Goal: Transaction & Acquisition: Purchase product/service

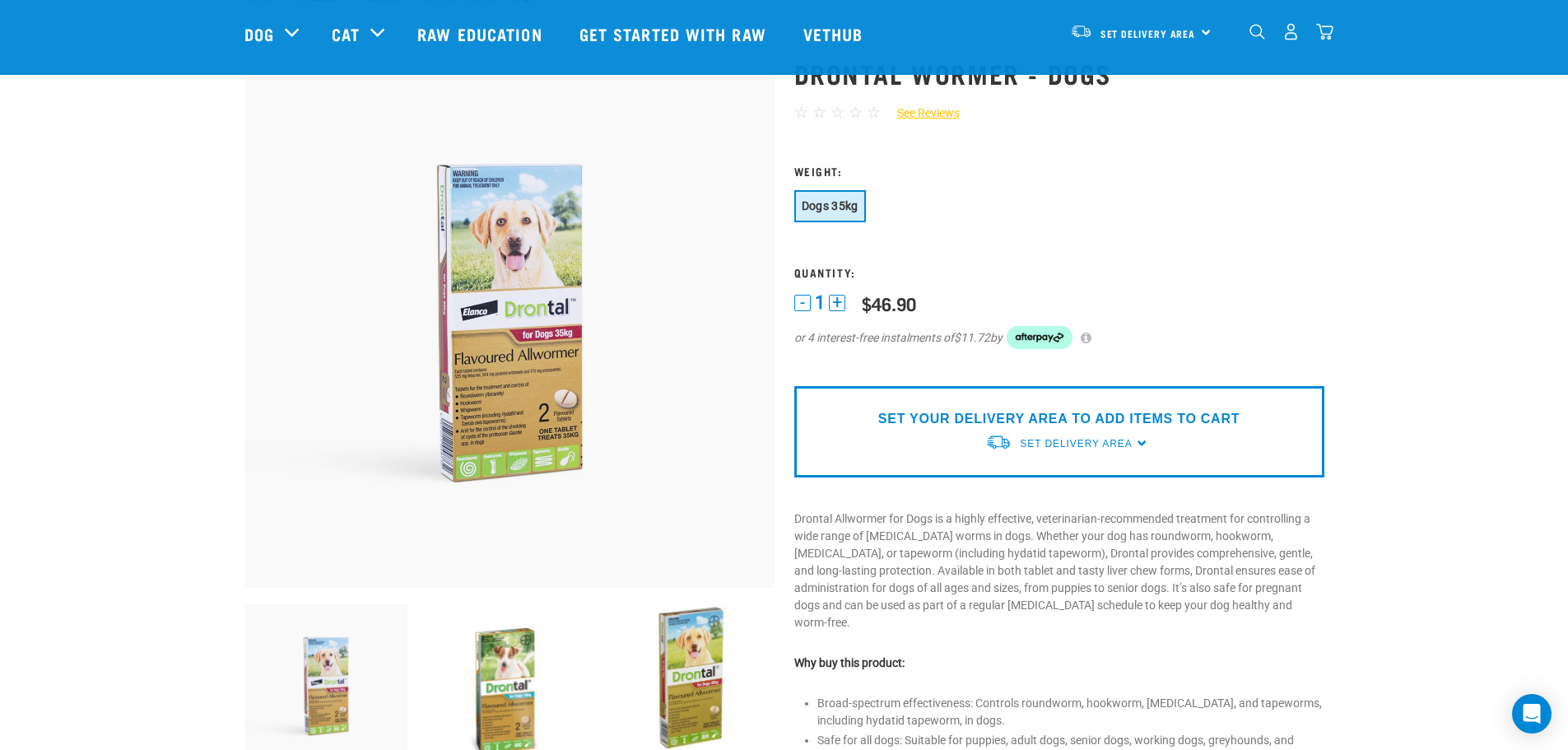
scroll to position [83, 0]
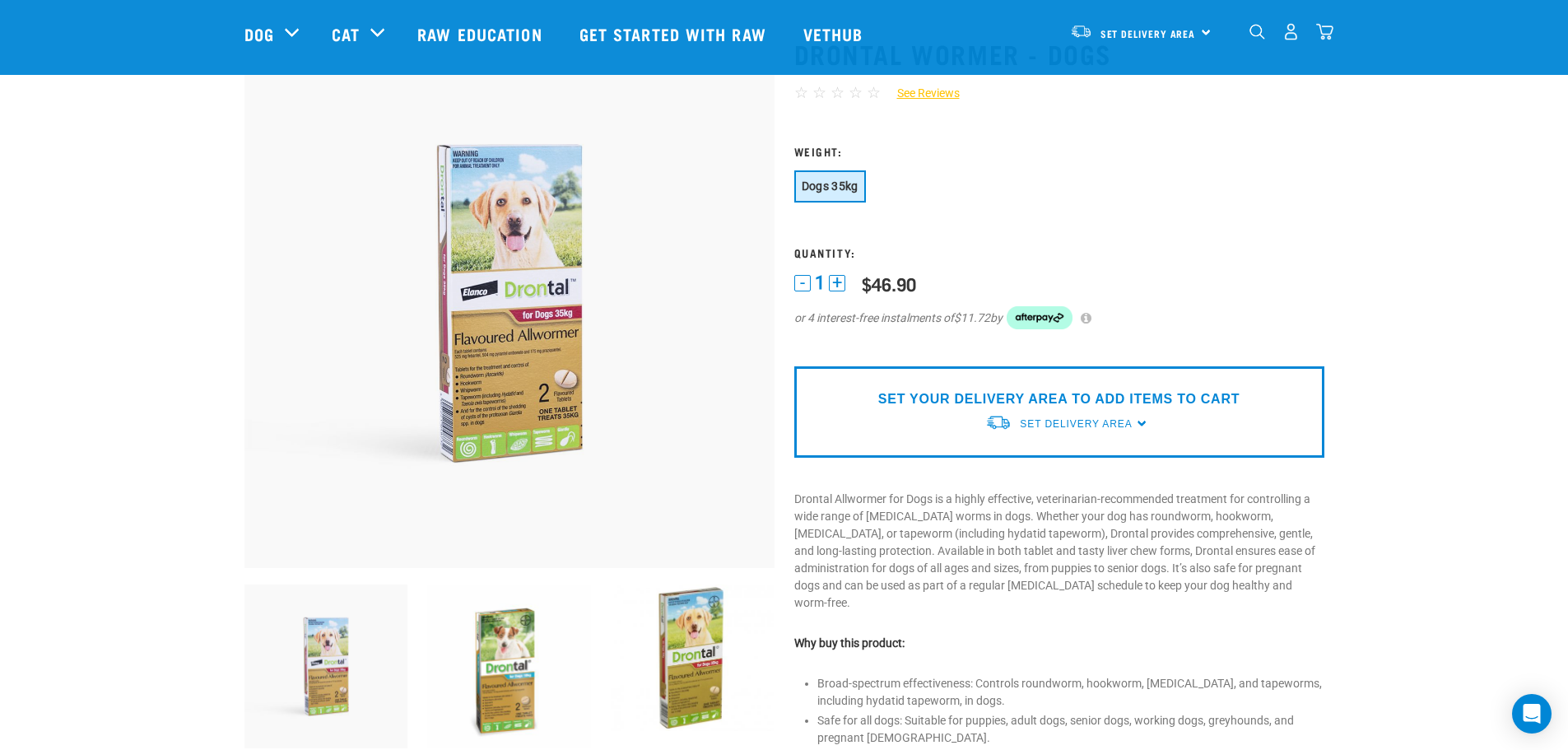
click at [846, 184] on span "Dogs 35kg" at bounding box center [829, 186] width 57 height 14
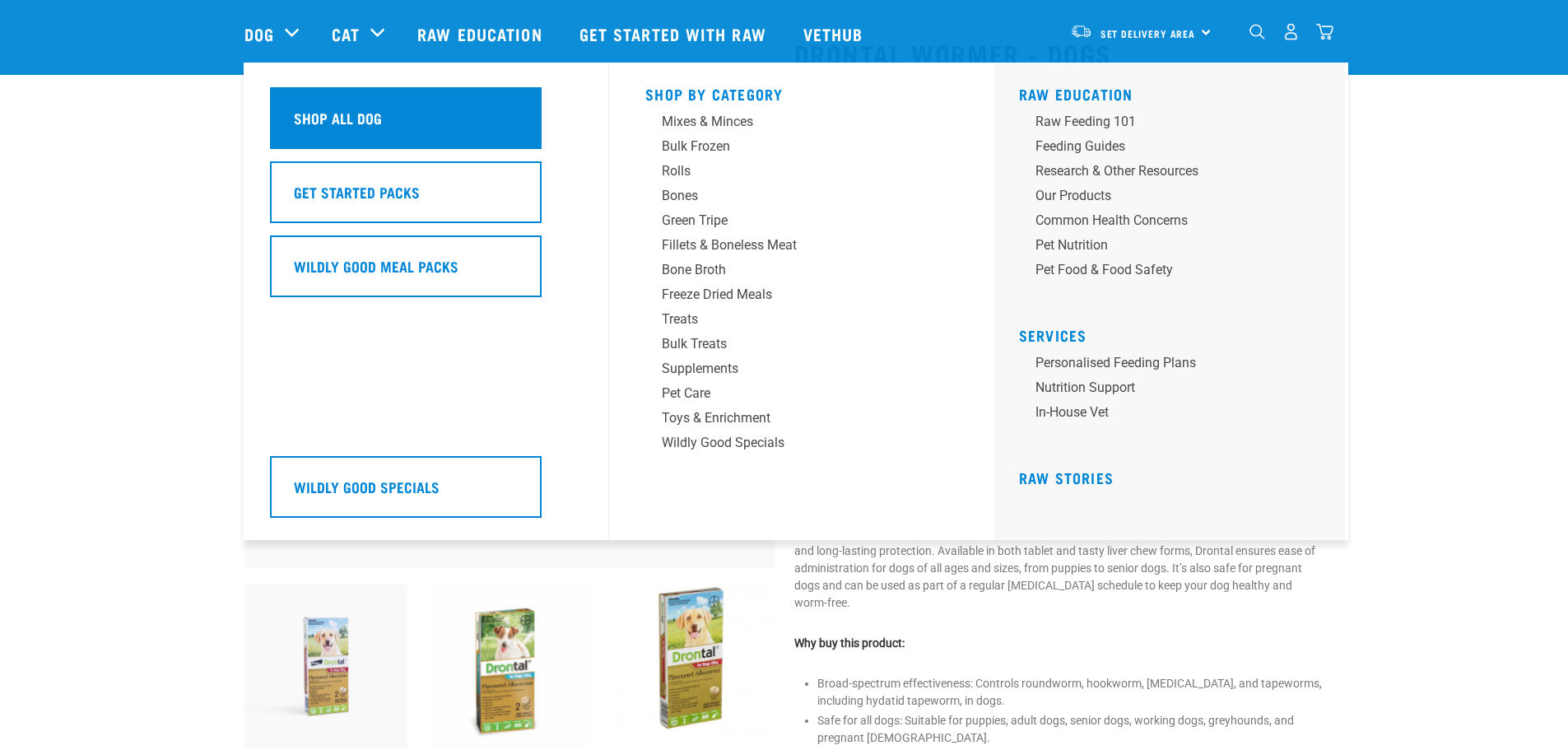
click at [313, 114] on h5 "Shop All Dog" at bounding box center [337, 118] width 88 height 22
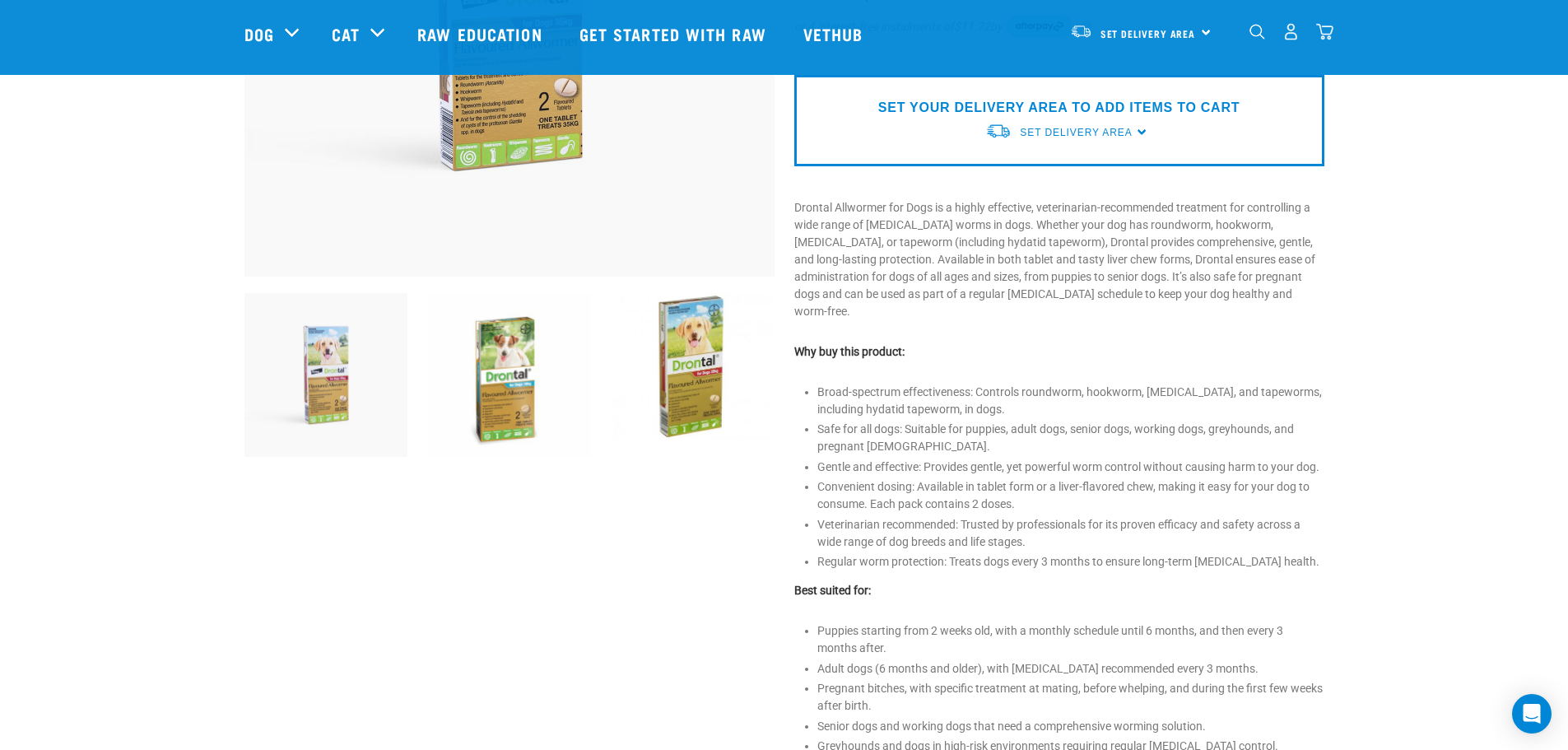
scroll to position [553, 0]
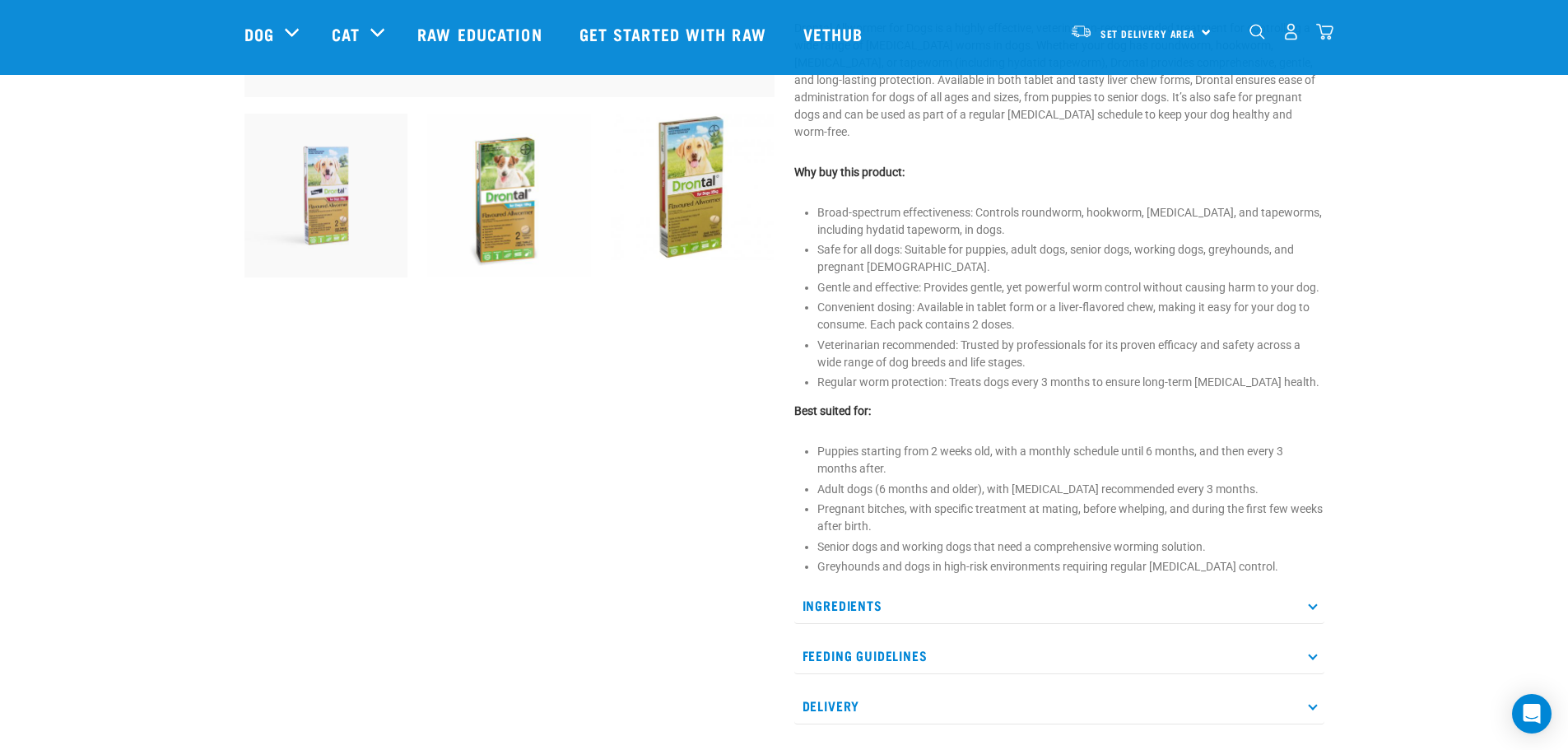
click at [321, 195] on img at bounding box center [326, 195] width 164 height 164
click at [315, 196] on img at bounding box center [326, 195] width 164 height 164
click at [312, 196] on img at bounding box center [326, 195] width 164 height 164
click at [308, 196] on img at bounding box center [326, 195] width 164 height 164
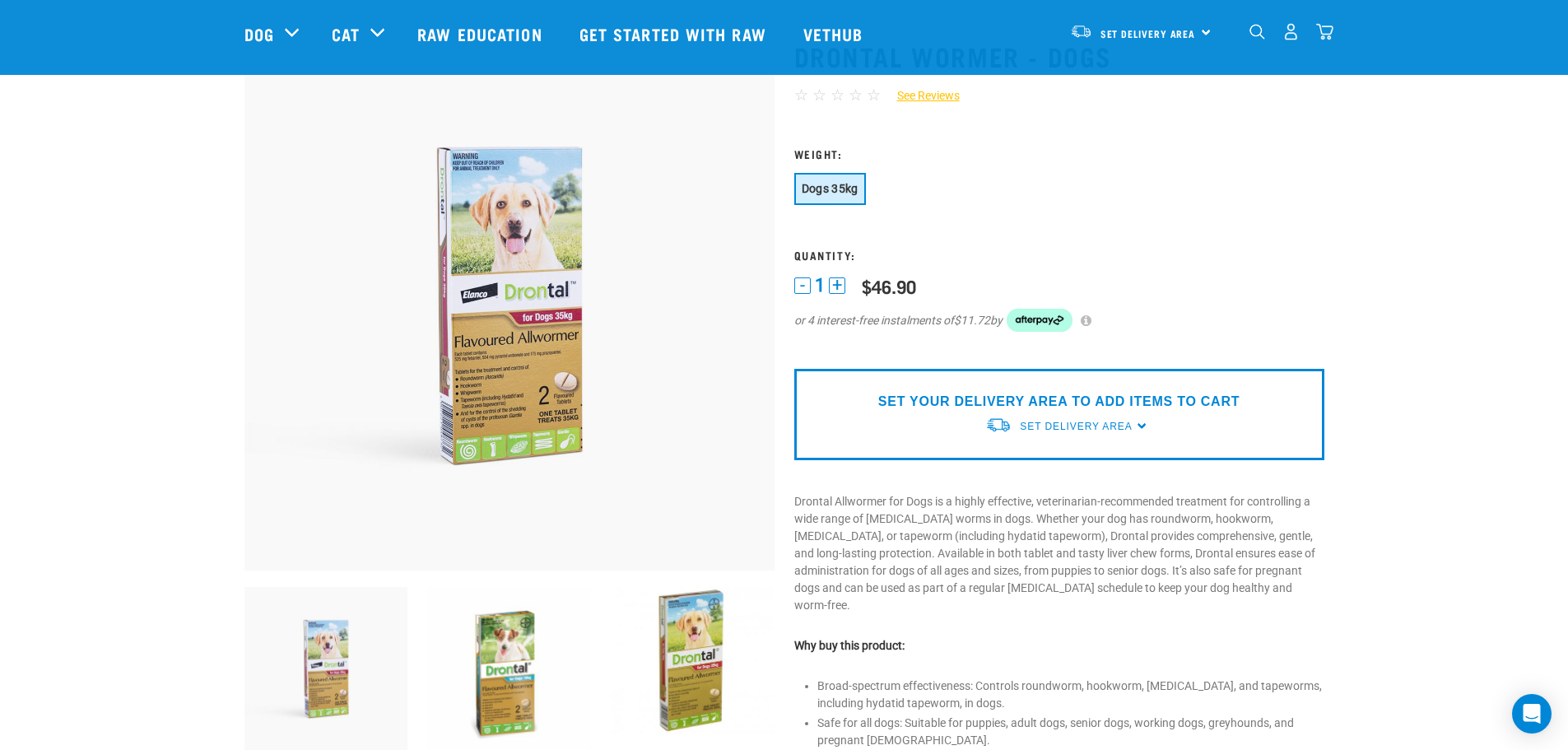
scroll to position [18, 0]
